Goal: Navigation & Orientation: Understand site structure

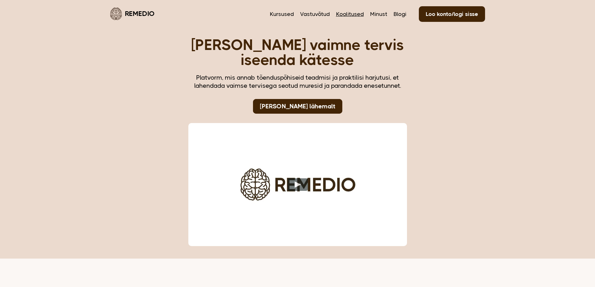
click at [353, 15] on link "Koolitused" at bounding box center [350, 14] width 28 height 8
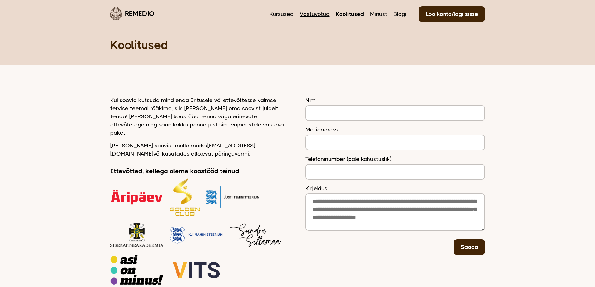
click at [326, 14] on link "Vastuvõtud" at bounding box center [315, 14] width 30 height 8
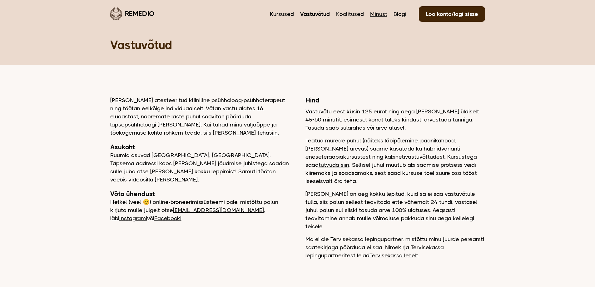
click at [375, 13] on link "Minust" at bounding box center [378, 14] width 17 height 8
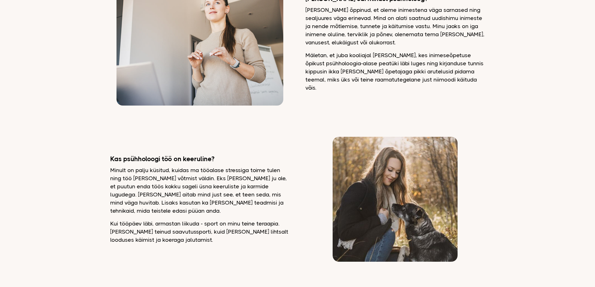
scroll to position [499, 0]
